Goal: Task Accomplishment & Management: Use online tool/utility

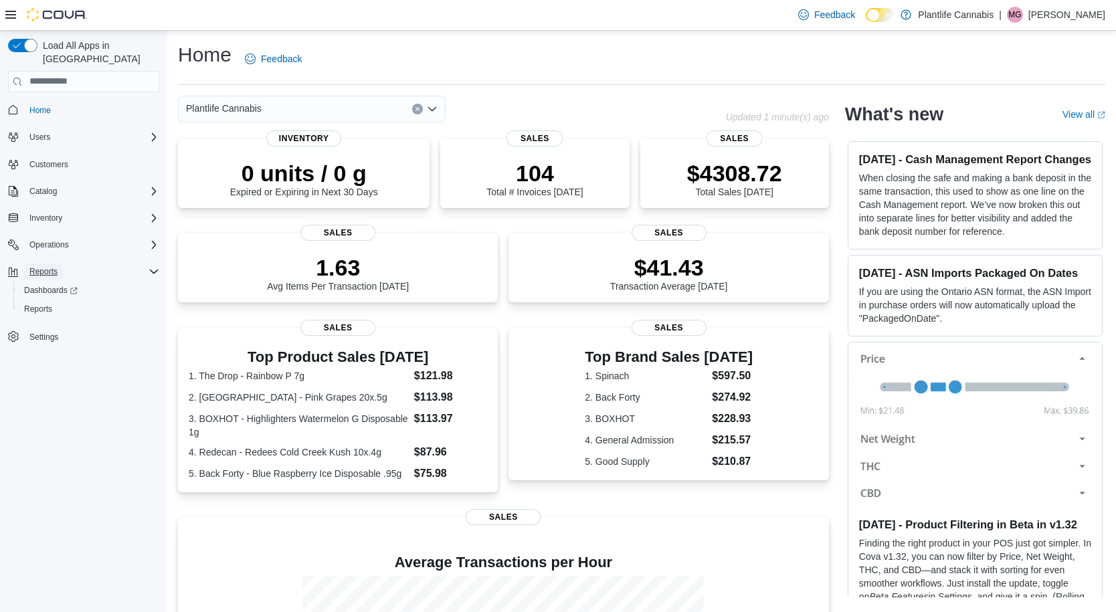
click at [50, 266] on span "Reports" at bounding box center [43, 271] width 28 height 11
click at [153, 266] on icon "Complex example" at bounding box center [154, 271] width 11 height 11
click at [35, 304] on span "Reports" at bounding box center [38, 309] width 28 height 11
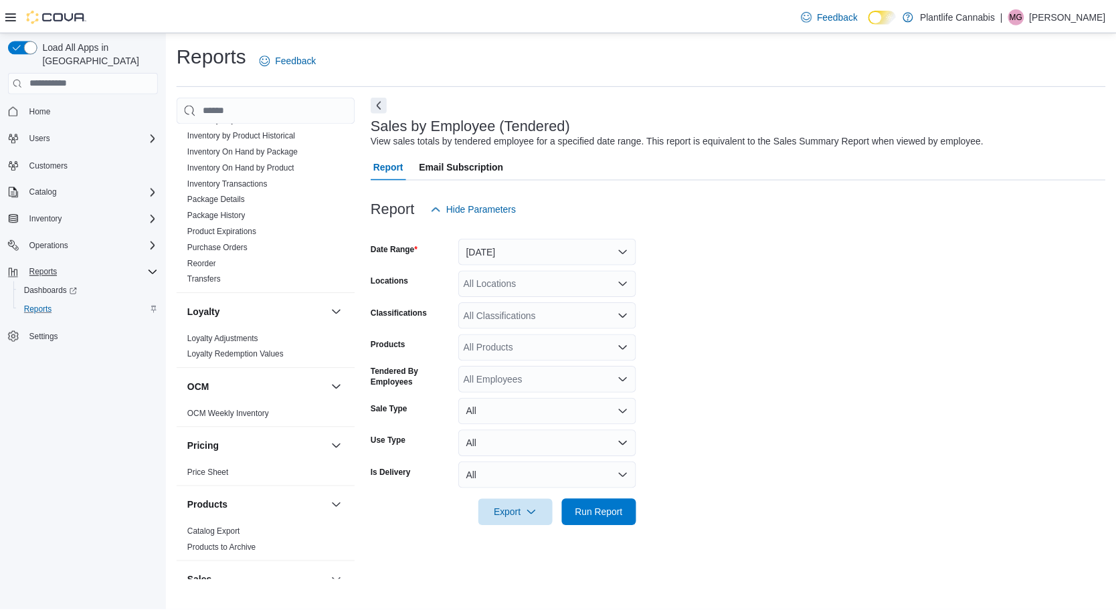
scroll to position [680, 0]
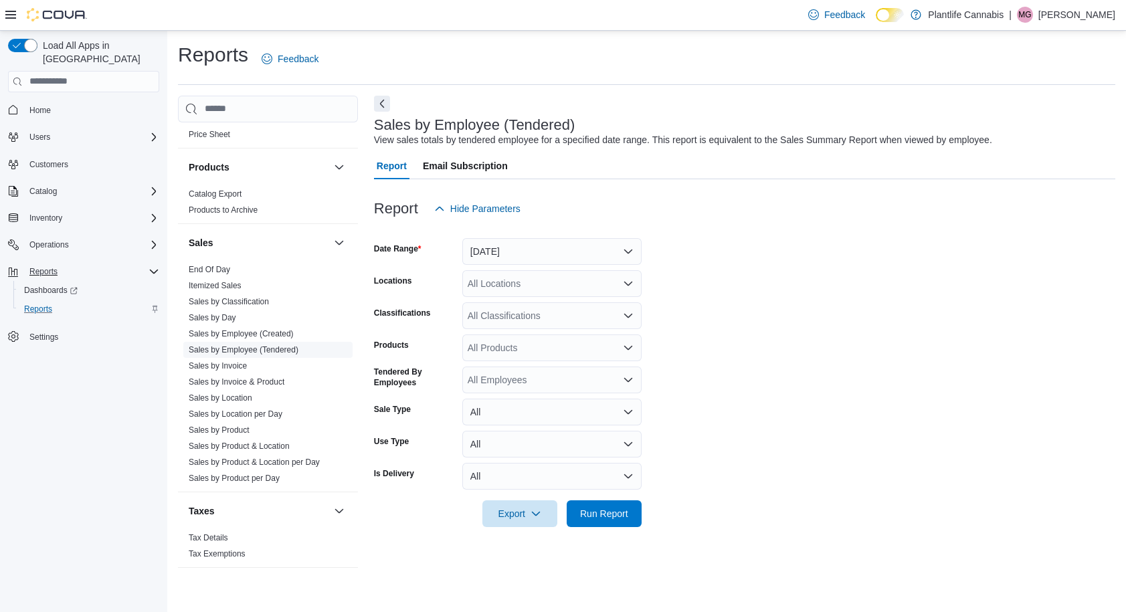
click at [265, 353] on link "Sales by Employee (Tendered)" at bounding box center [244, 349] width 110 height 9
click at [545, 256] on button "[DATE]" at bounding box center [551, 251] width 179 height 27
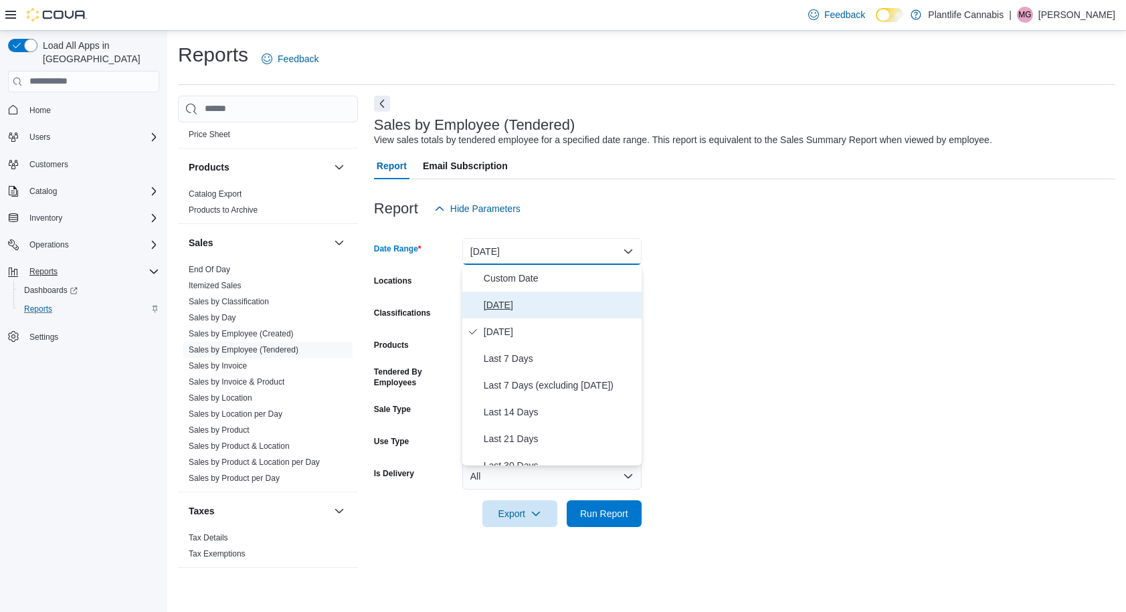
click at [526, 305] on span "[DATE]" at bounding box center [560, 305] width 153 height 16
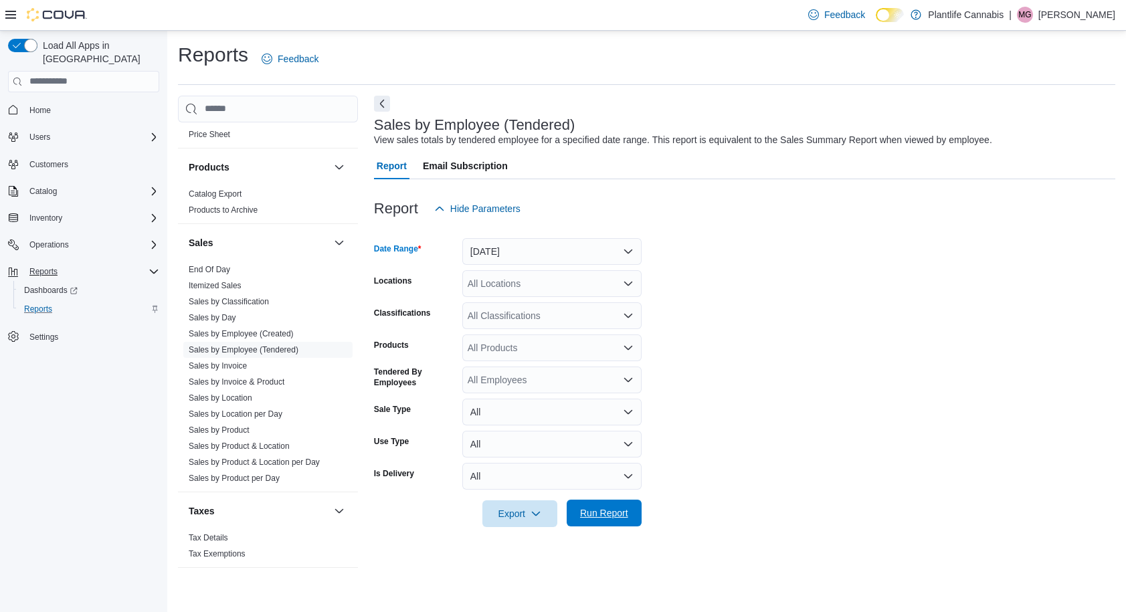
click at [611, 517] on span "Run Report" at bounding box center [604, 512] width 48 height 13
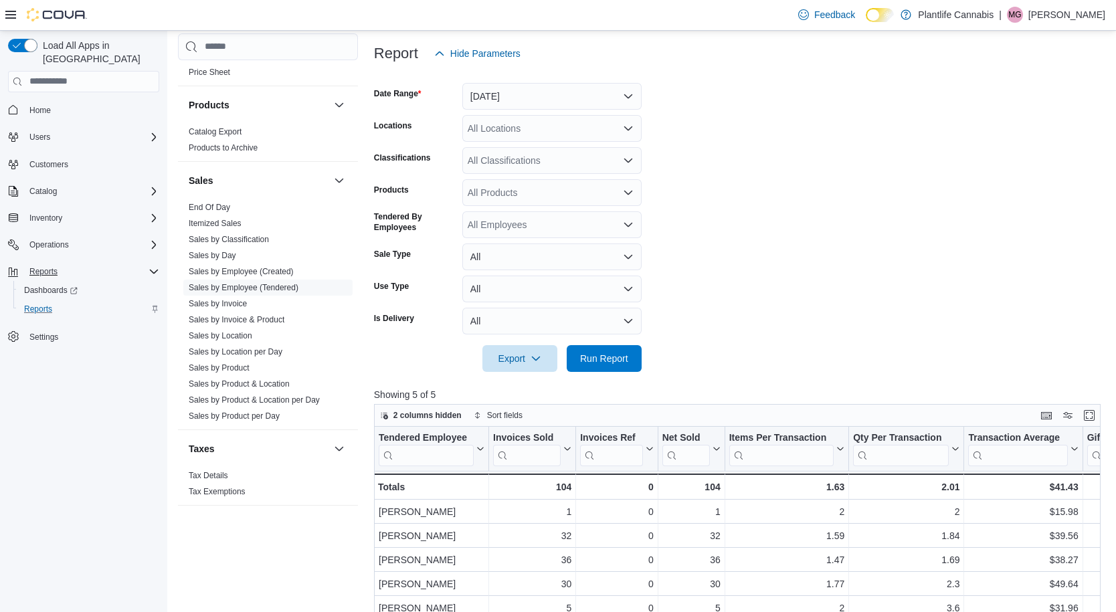
scroll to position [149, 0]
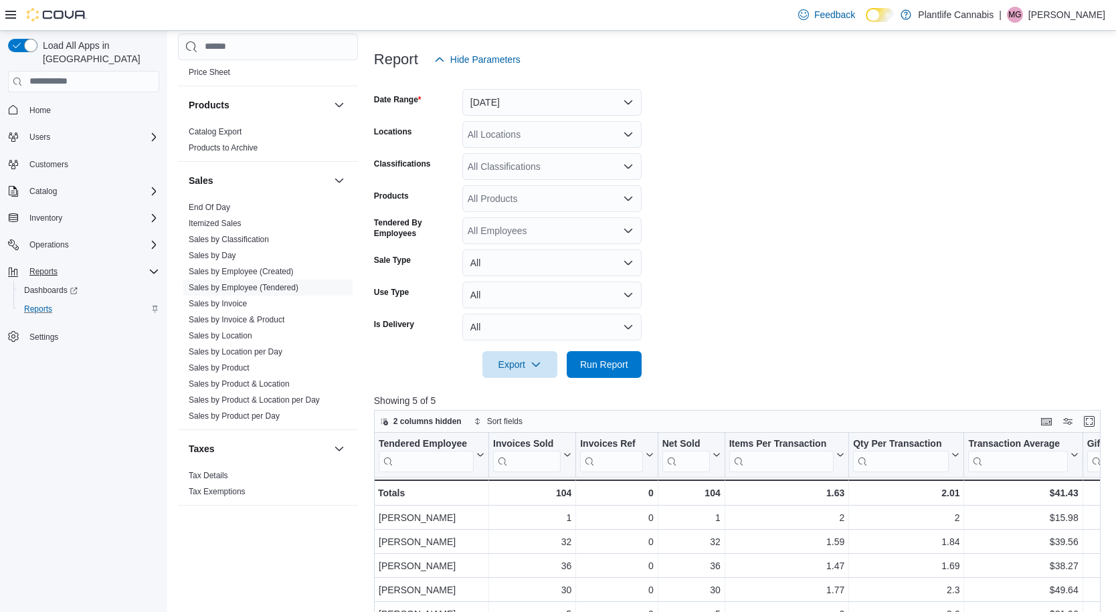
click at [549, 129] on div "All Locations" at bounding box center [551, 134] width 179 height 27
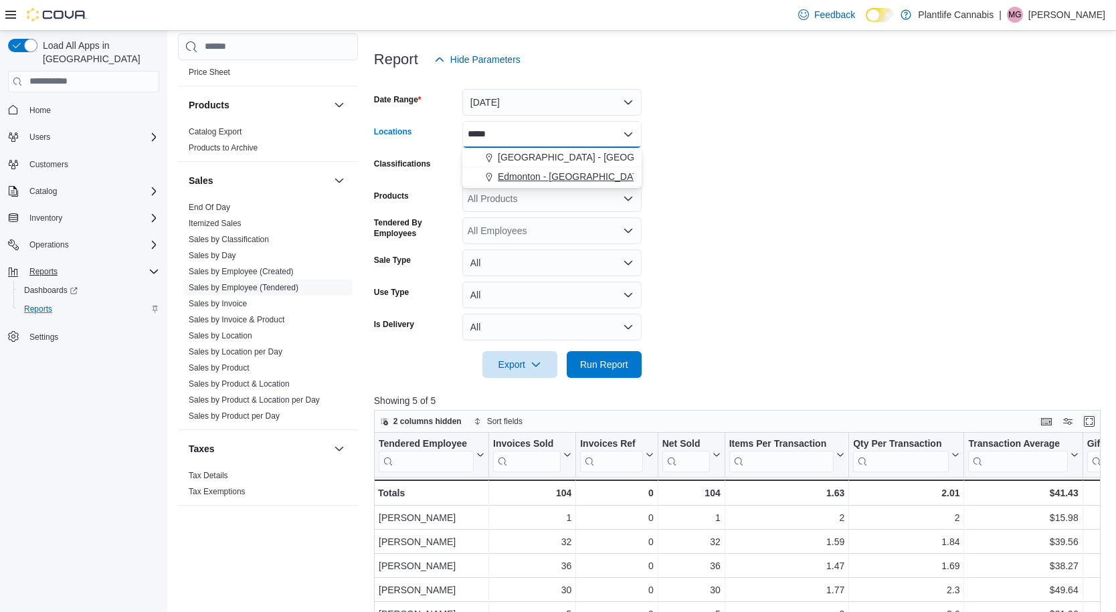
type input "*****"
click at [577, 177] on span "Edmonton - [GEOGRAPHIC_DATA] South" at bounding box center [585, 176] width 175 height 13
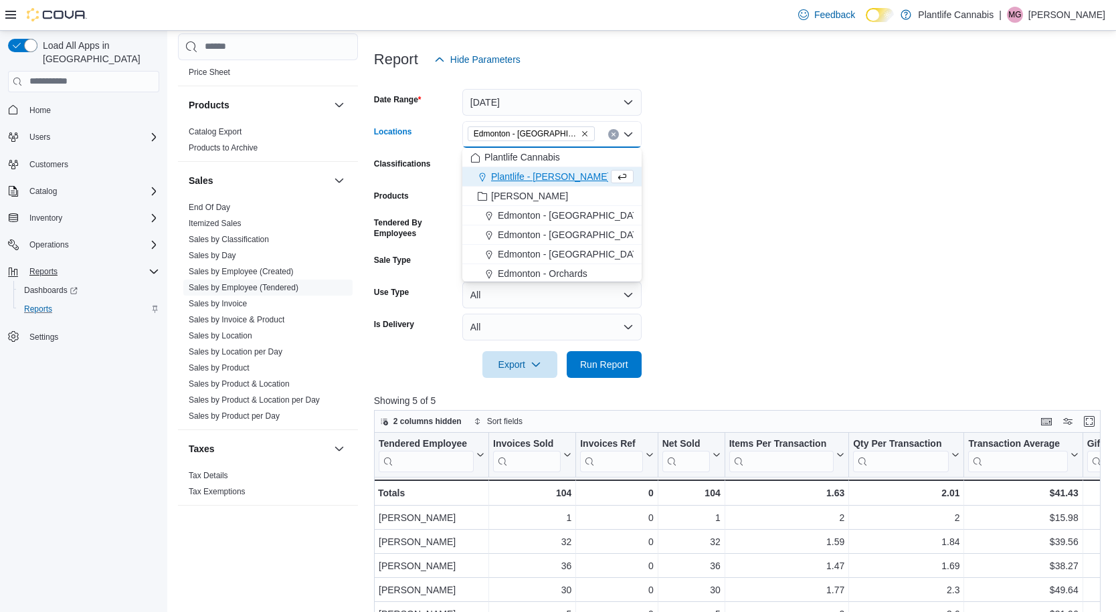
click at [759, 312] on form "Date Range [DATE] Locations [GEOGRAPHIC_DATA] - [GEOGRAPHIC_DATA] [GEOGRAPHIC_D…" at bounding box center [741, 225] width 734 height 305
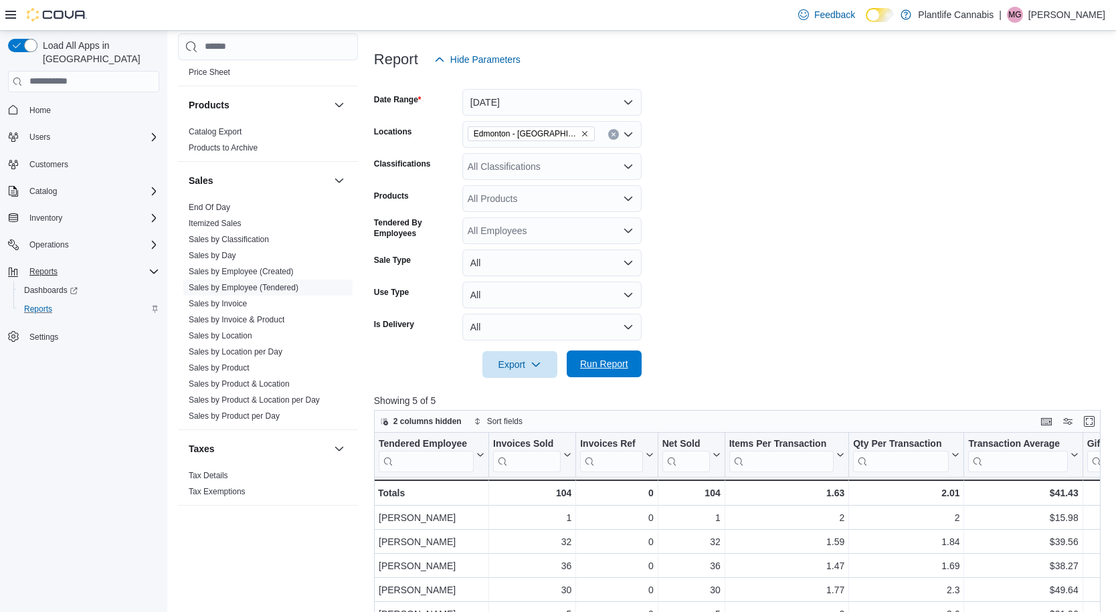
click at [594, 371] on span "Run Report" at bounding box center [604, 364] width 59 height 27
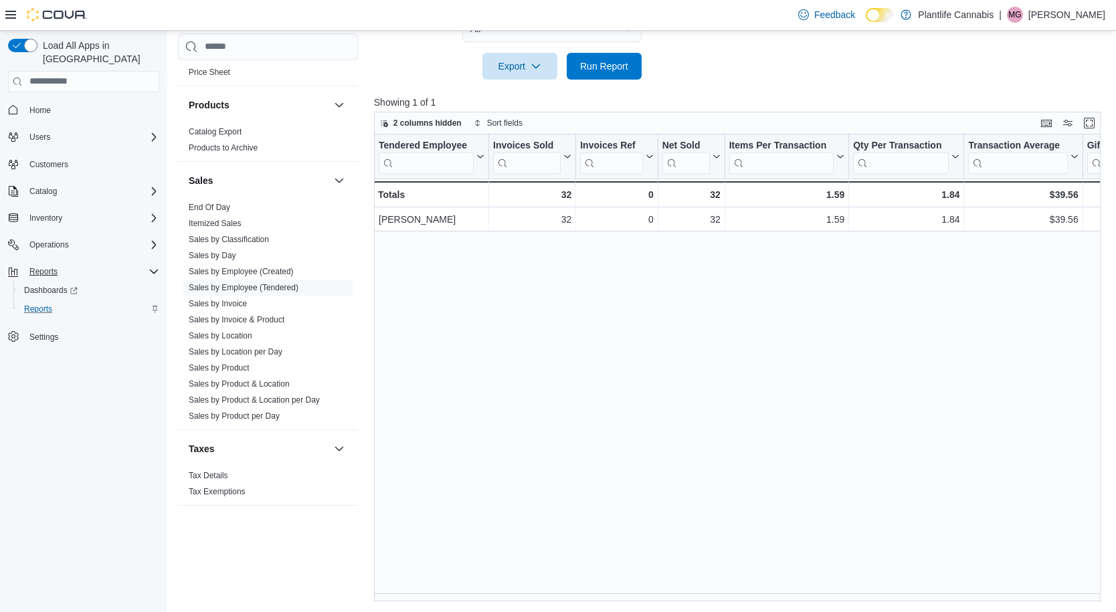
scroll to position [155, 0]
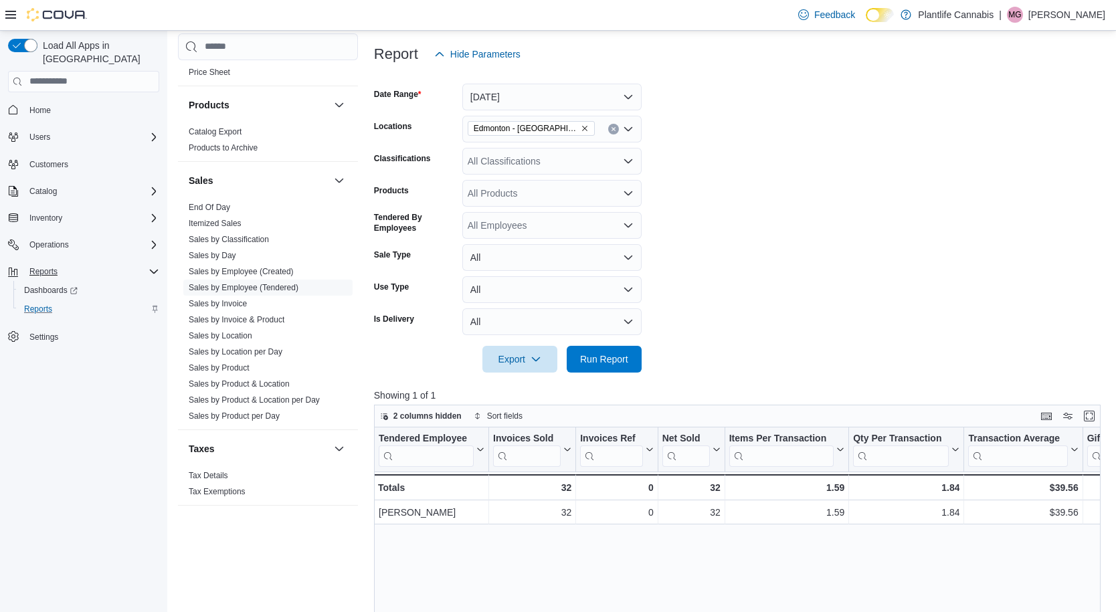
click at [520, 165] on div "All Classifications" at bounding box center [551, 161] width 179 height 27
type input "***"
click at [532, 184] on span "Accessory Group" at bounding box center [527, 183] width 72 height 13
click at [864, 216] on form "Date Range [DATE] Locations [GEOGRAPHIC_DATA] - [GEOGRAPHIC_DATA] South Classif…" at bounding box center [741, 220] width 734 height 305
click at [628, 356] on span "Run Report" at bounding box center [604, 358] width 48 height 13
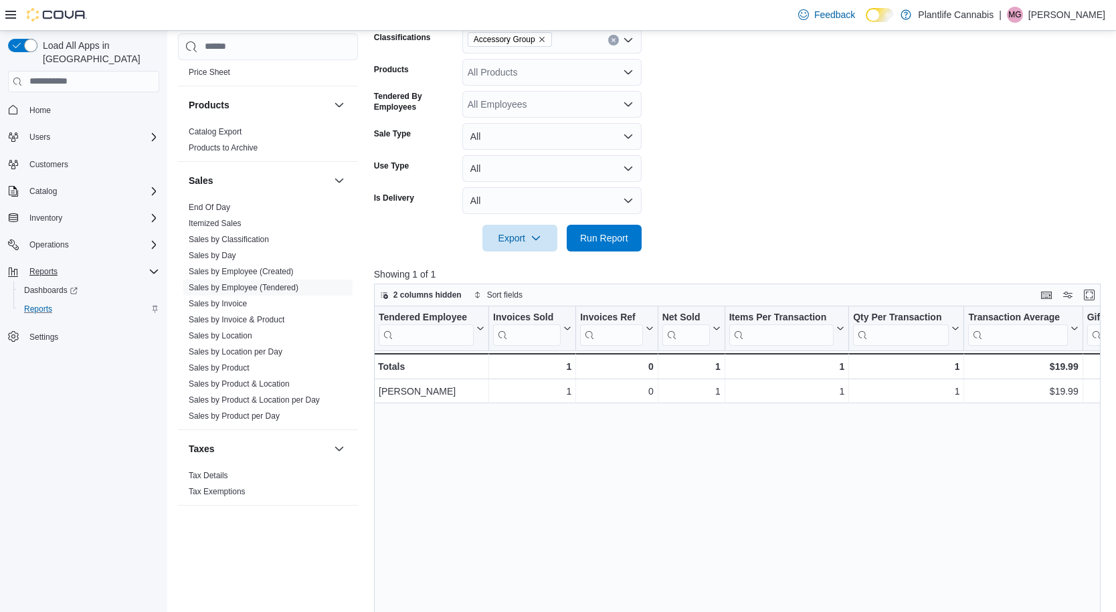
scroll to position [355, 0]
